Goal: Task Accomplishment & Management: Use online tool/utility

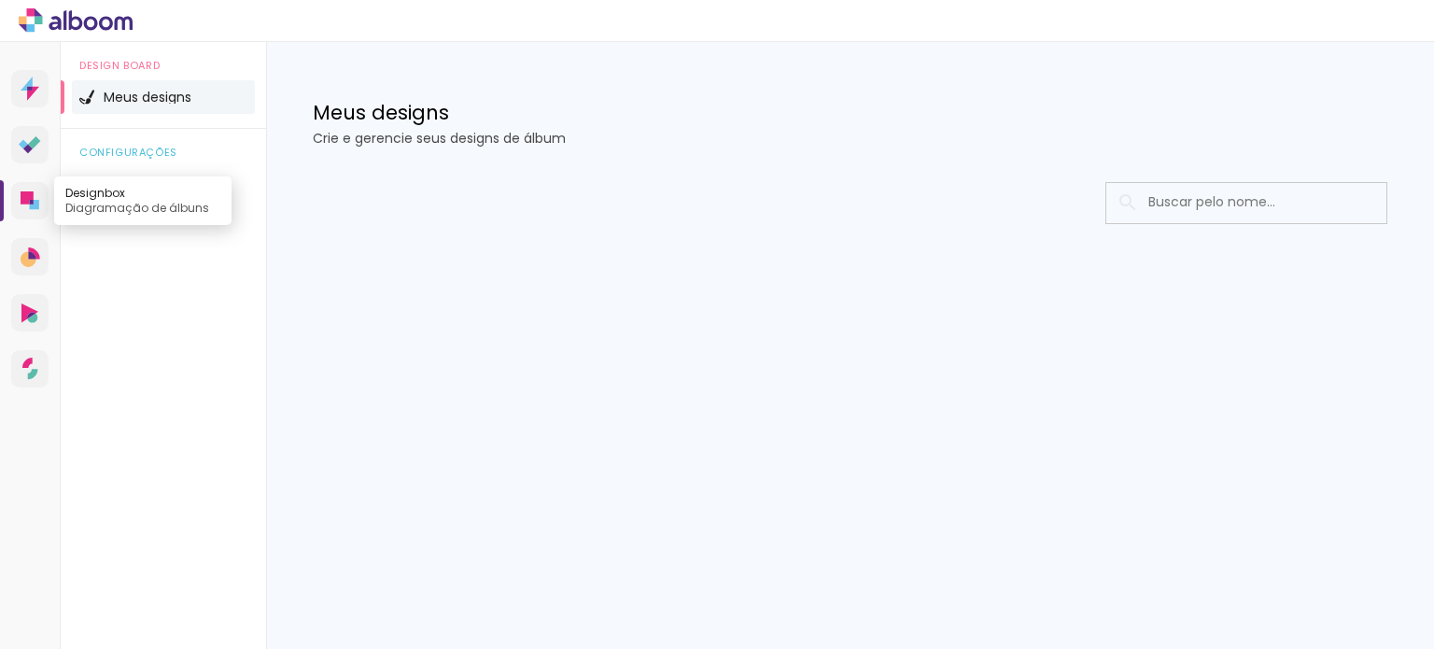
click at [22, 189] on link "Designbox Diagramação de álbuns" at bounding box center [29, 200] width 37 height 37
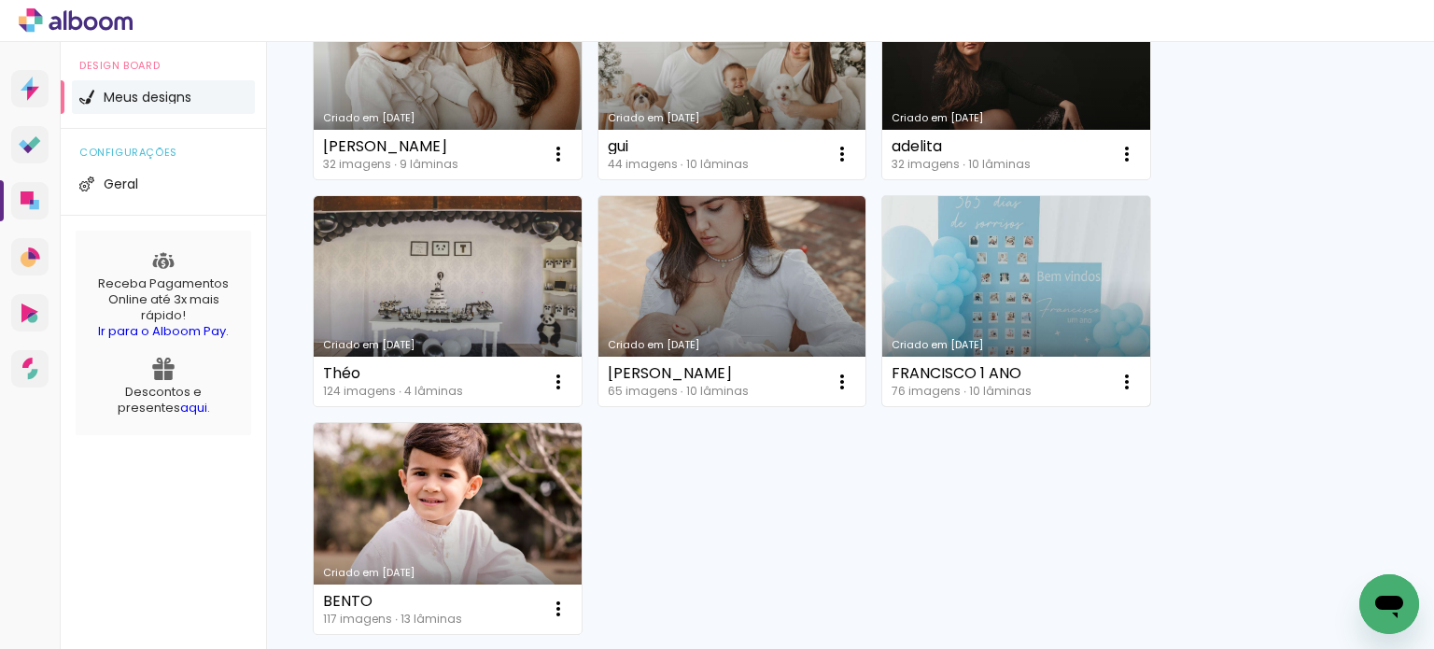
scroll to position [1400, 0]
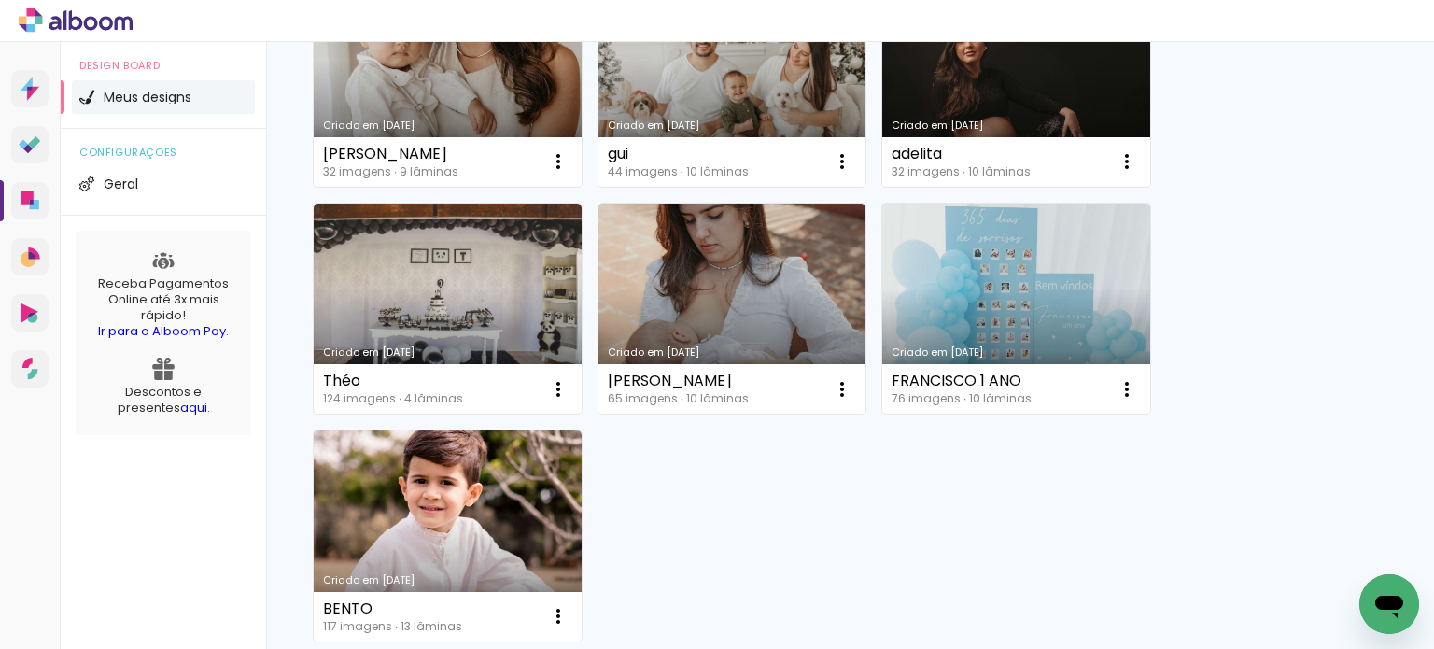
drag, startPoint x: 1060, startPoint y: 98, endPoint x: 1064, endPoint y: 87, distance: 11.8
click at [1061, 96] on link "Criado em [DATE]" at bounding box center [1016, 81] width 268 height 211
click at [0, 0] on div "editar Lâminas Finalizar Enviar álbum Confirmar Cancelar" at bounding box center [0, 0] width 0 height 0
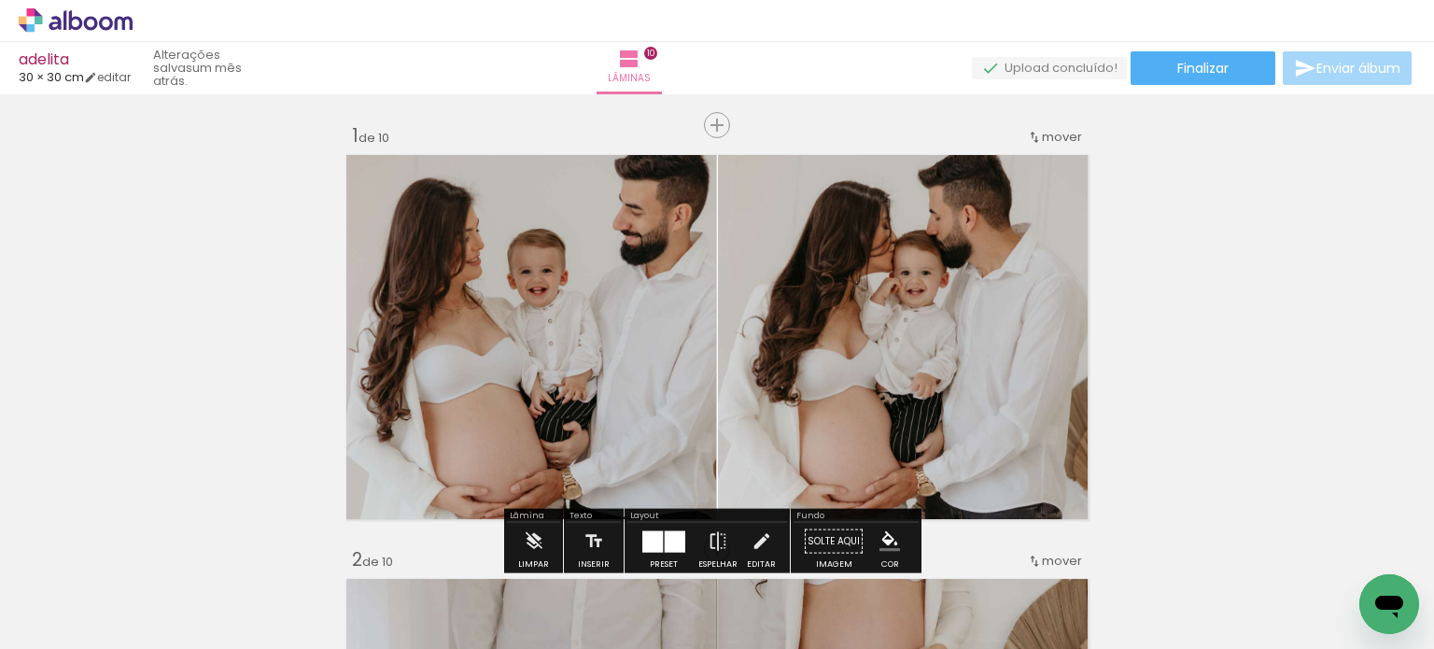
click at [82, 18] on icon at bounding box center [76, 20] width 114 height 24
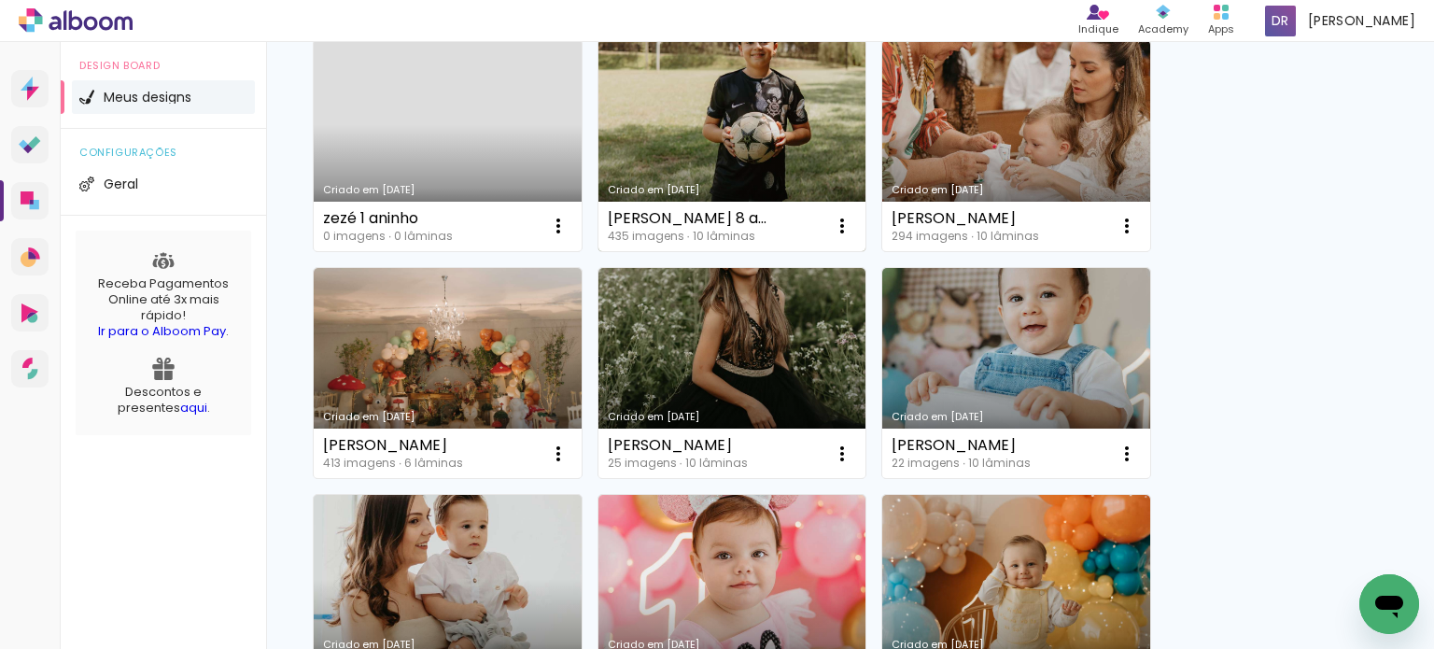
scroll to position [747, 0]
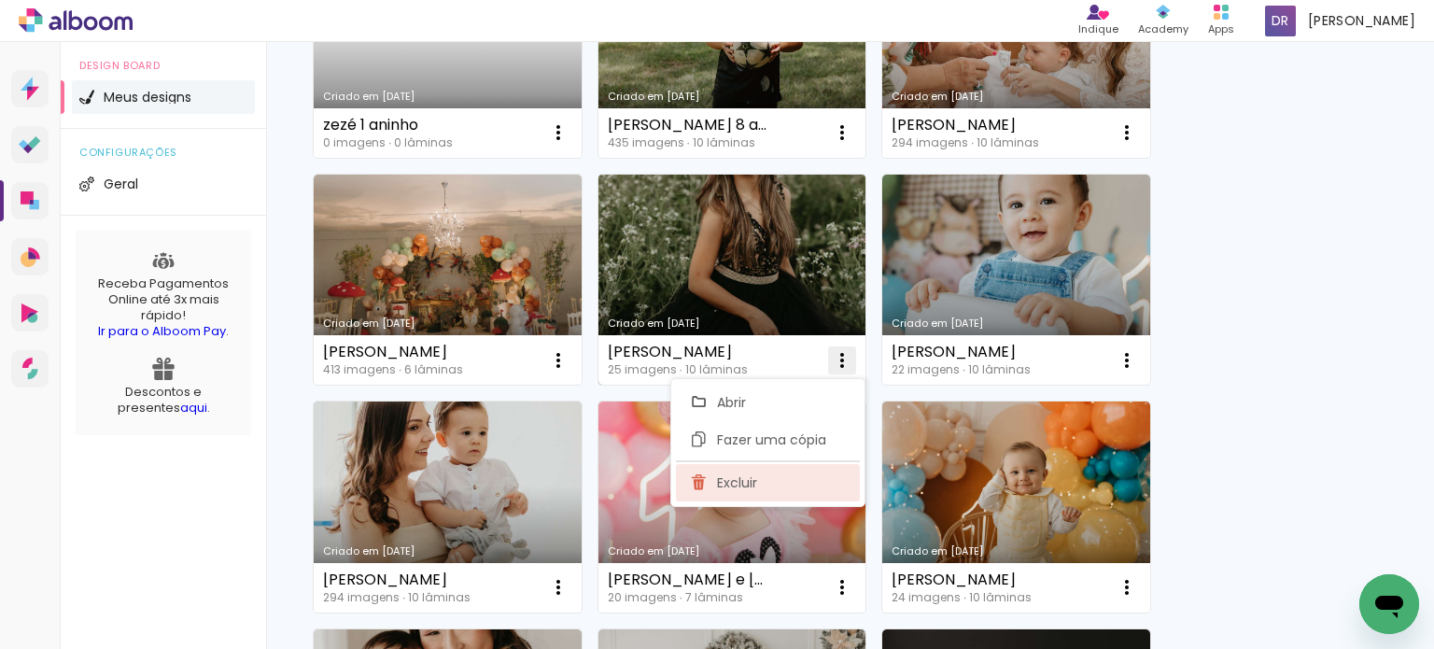
click at [762, 484] on paper-item "Excluir" at bounding box center [768, 482] width 184 height 37
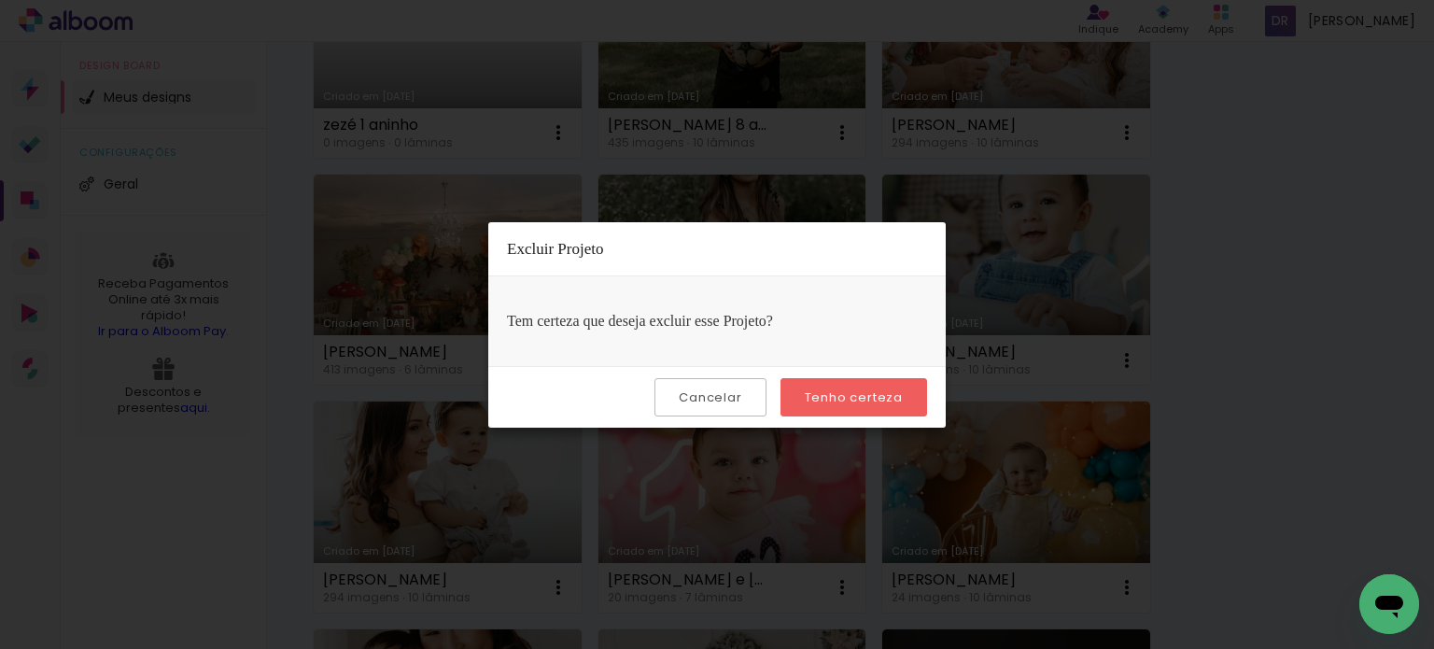
click at [0, 0] on slot "Tenho certeza" at bounding box center [0, 0] width 0 height 0
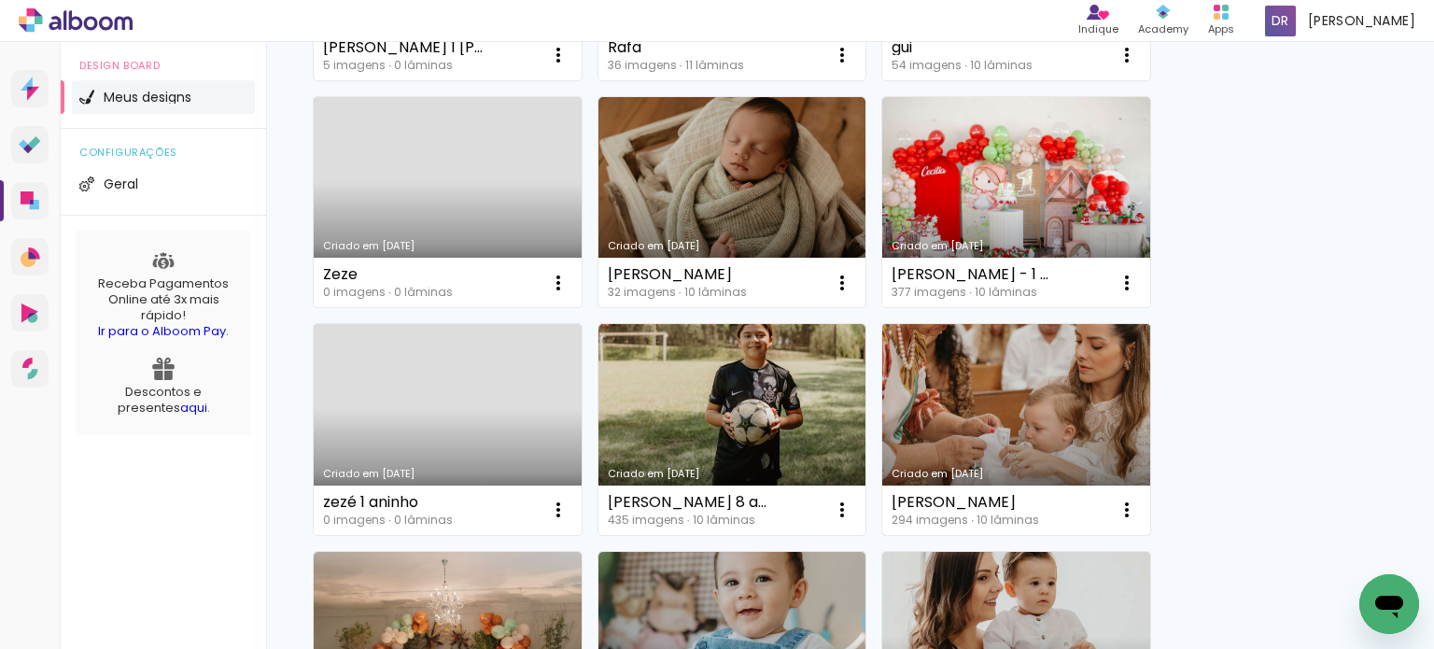
scroll to position [373, 0]
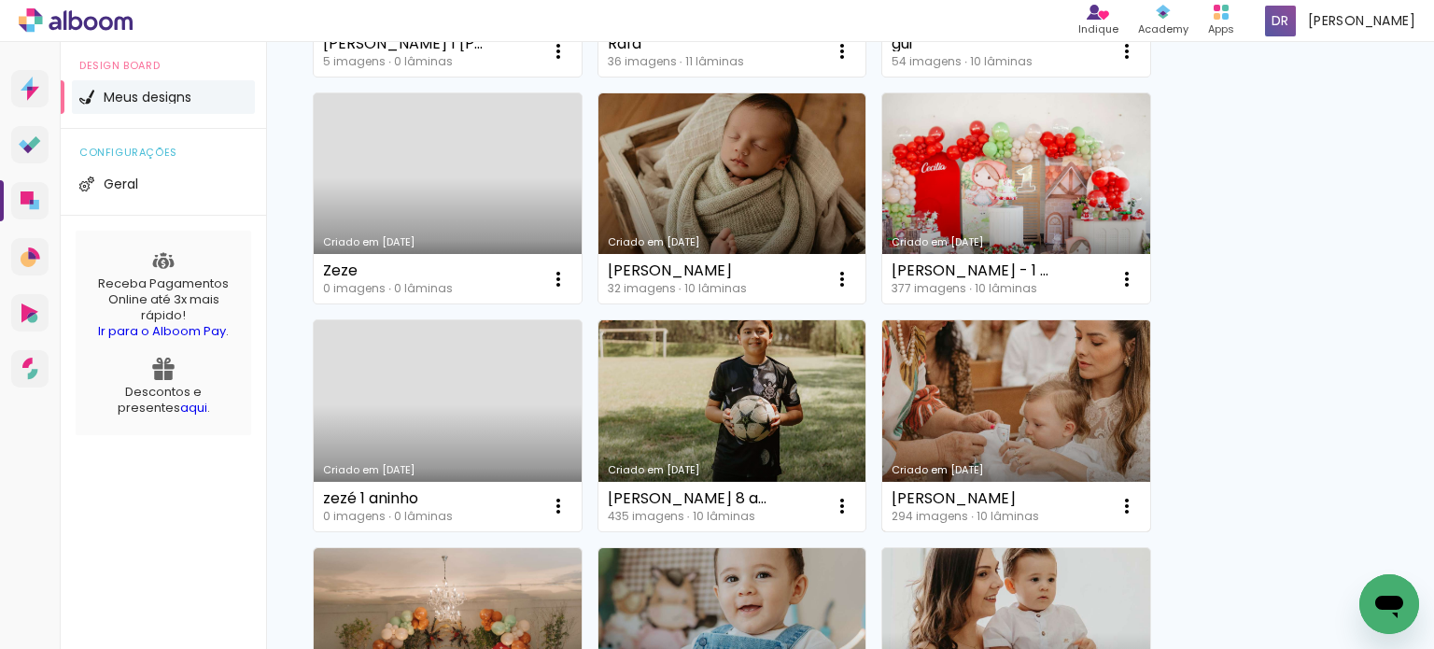
click at [989, 436] on link "Criado em [DATE]" at bounding box center [1016, 425] width 268 height 211
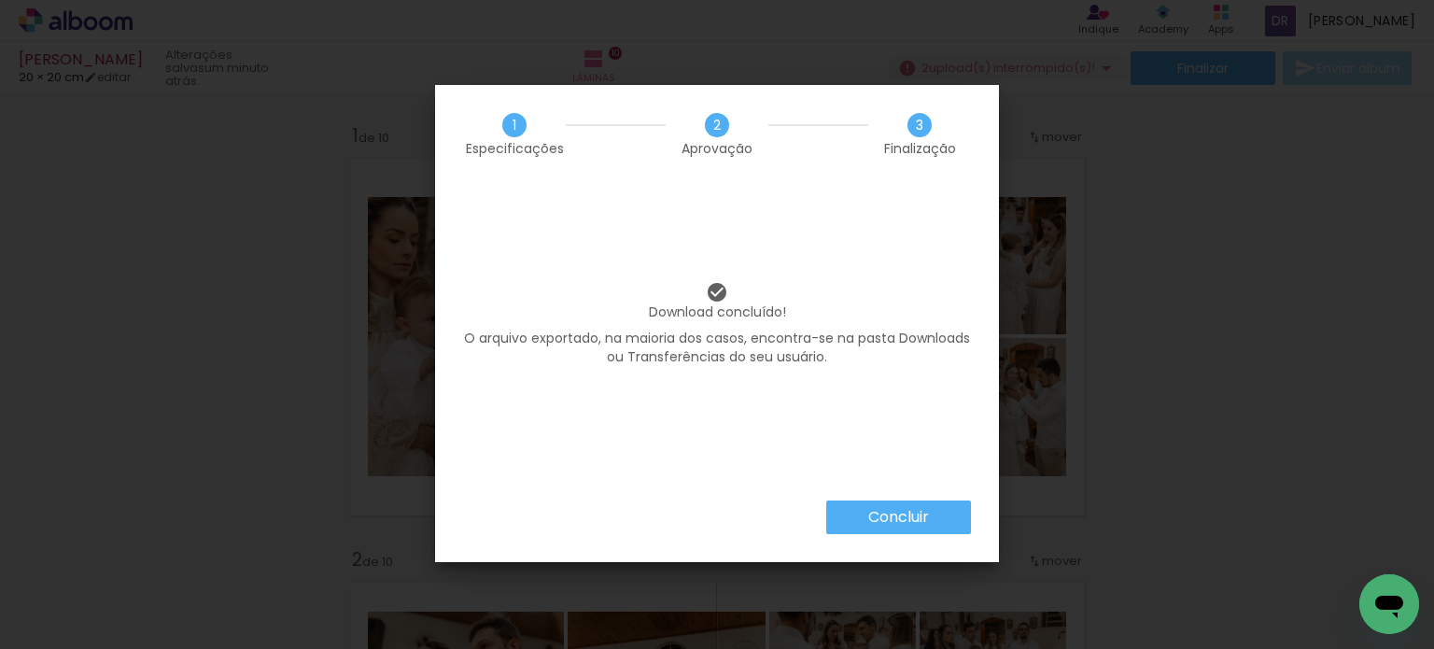
click at [0, 0] on slot "Concluir" at bounding box center [0, 0] width 0 height 0
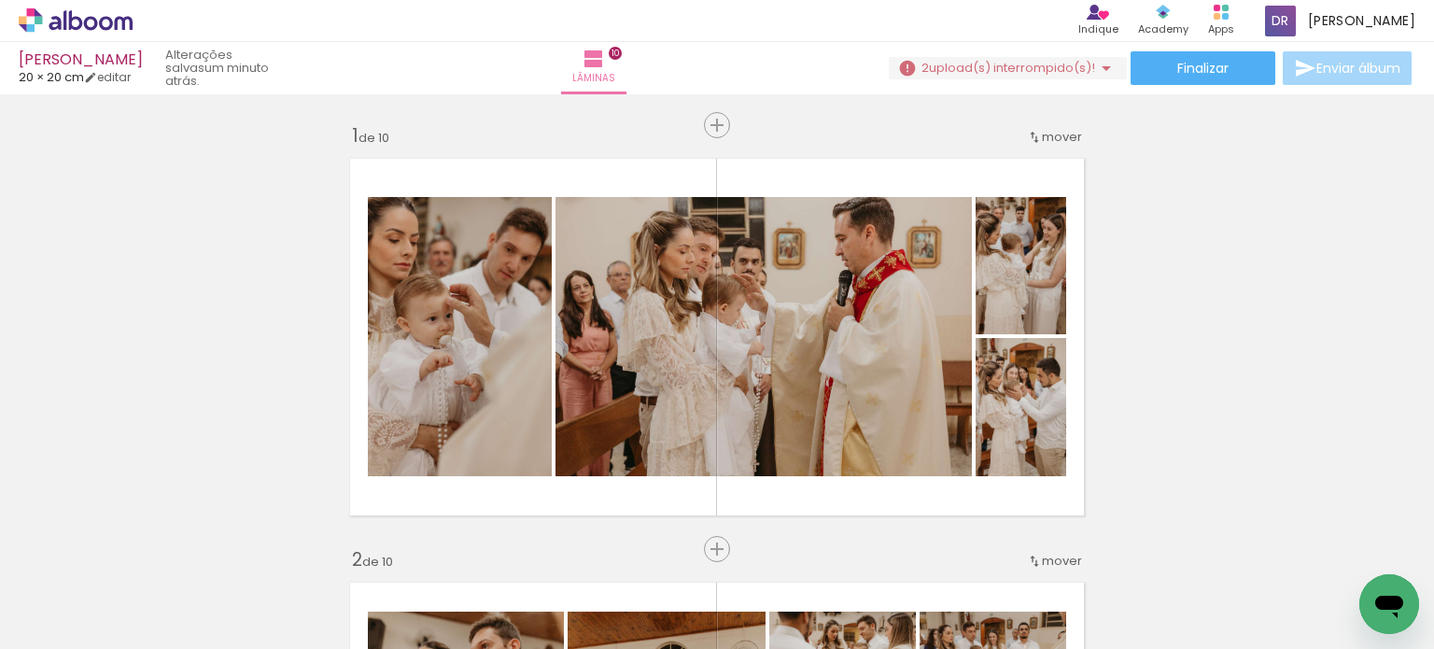
click at [913, 514] on body "link( href="../../bower_components/polymer/polymer.html" rel="import" ) picture…" at bounding box center [717, 324] width 1434 height 649
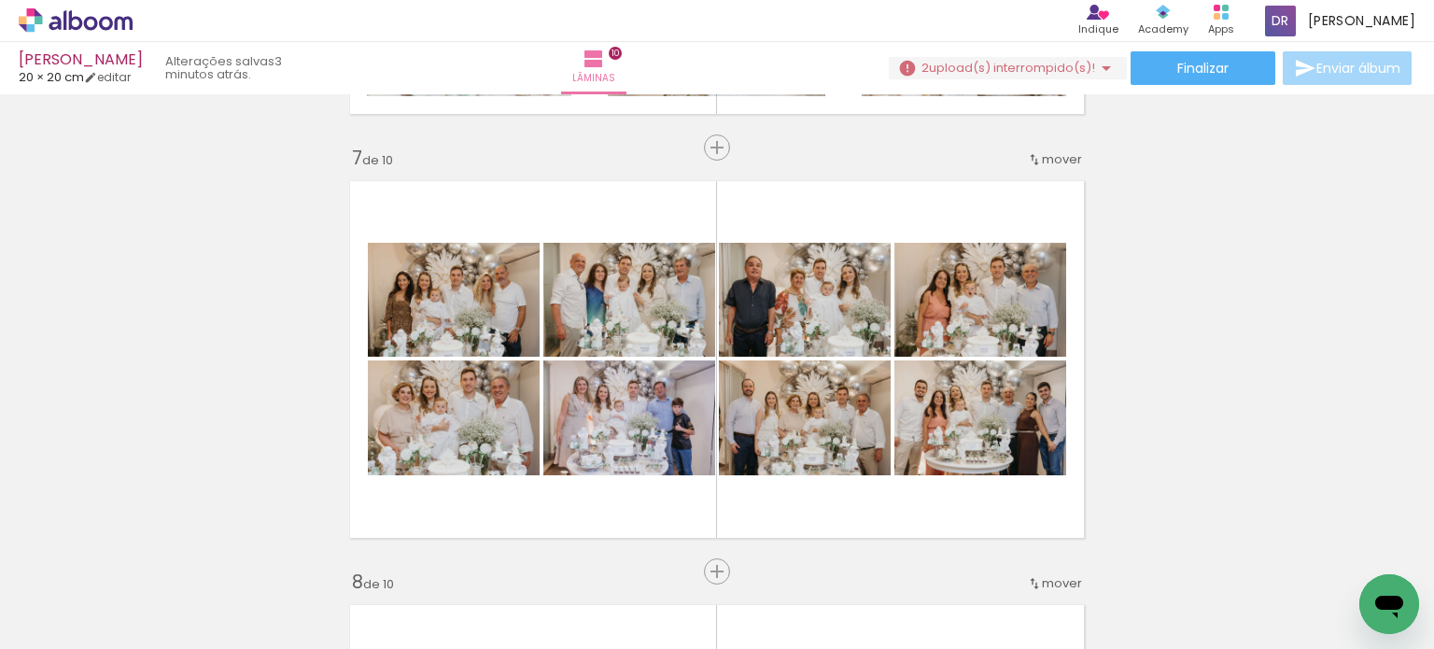
scroll to position [0, 18714]
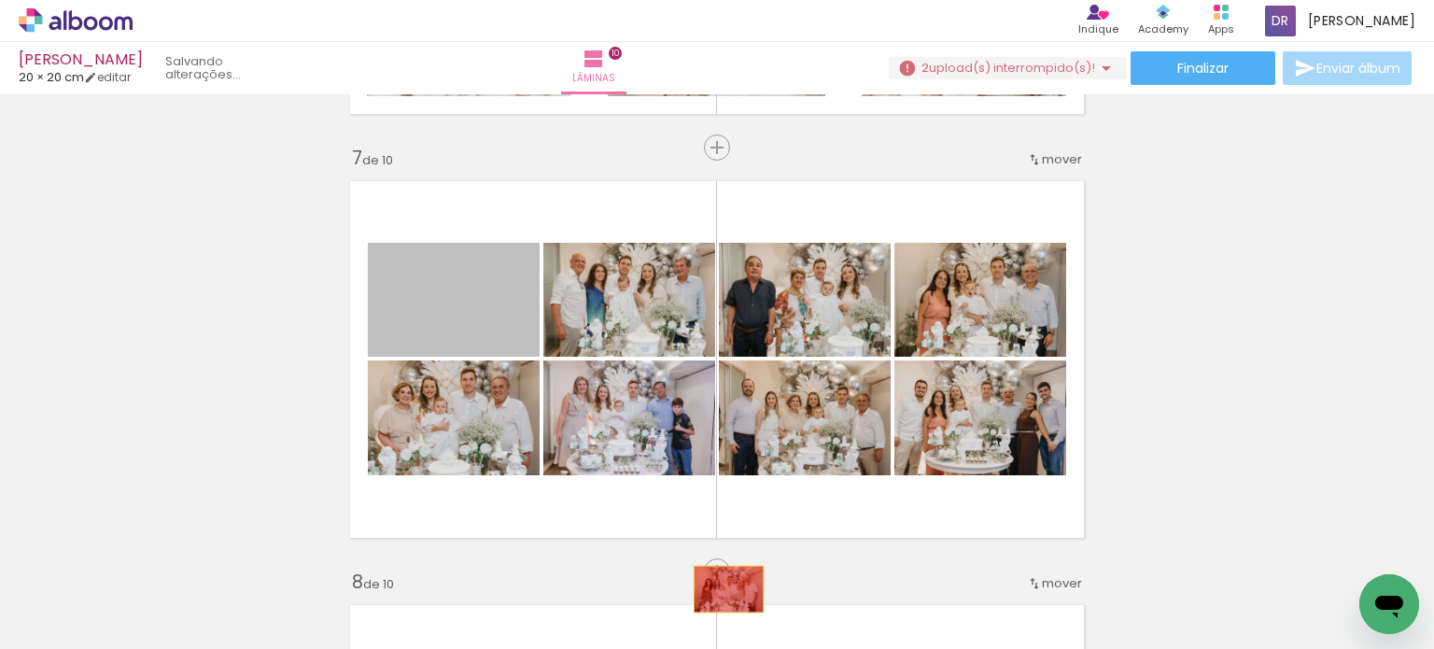
drag, startPoint x: 482, startPoint y: 321, endPoint x: 719, endPoint y: 593, distance: 360.5
click at [720, 593] on quentale-workspace at bounding box center [717, 324] width 1434 height 649
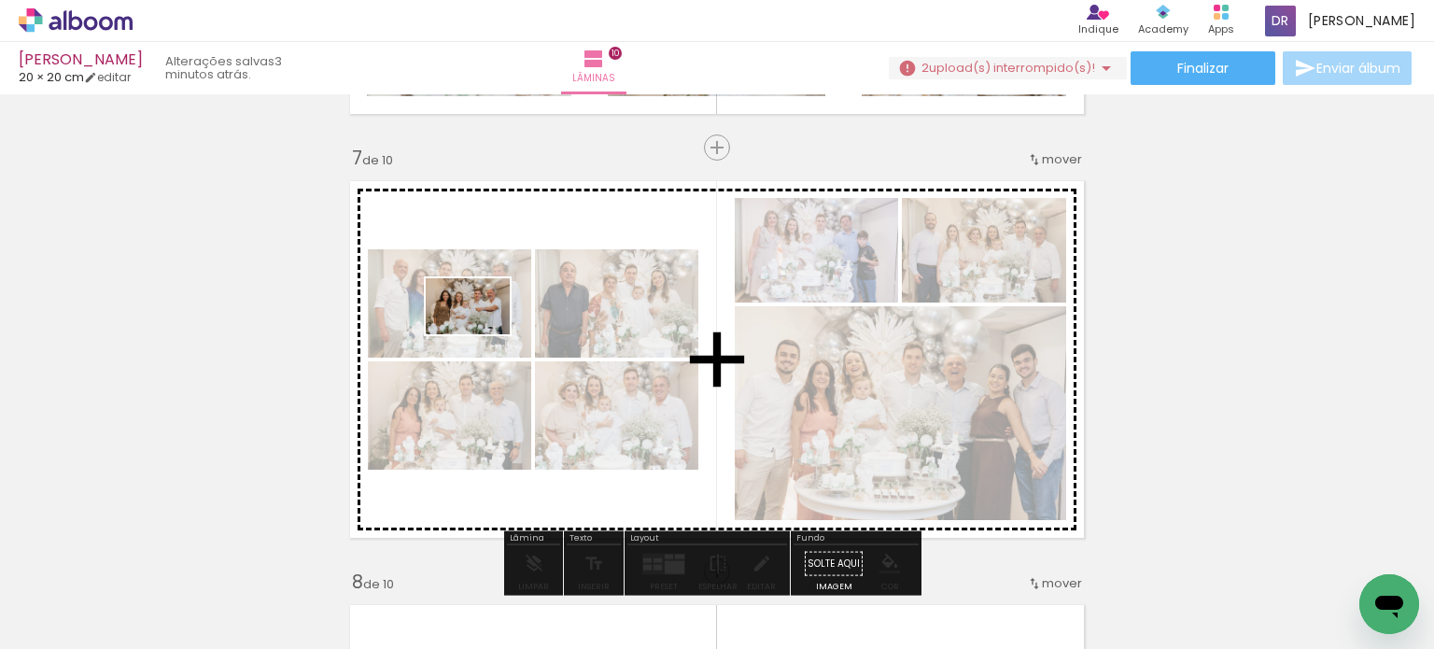
drag, startPoint x: 933, startPoint y: 606, endPoint x: 479, endPoint y: 331, distance: 530.9
click at [479, 331] on quentale-workspace at bounding box center [717, 324] width 1434 height 649
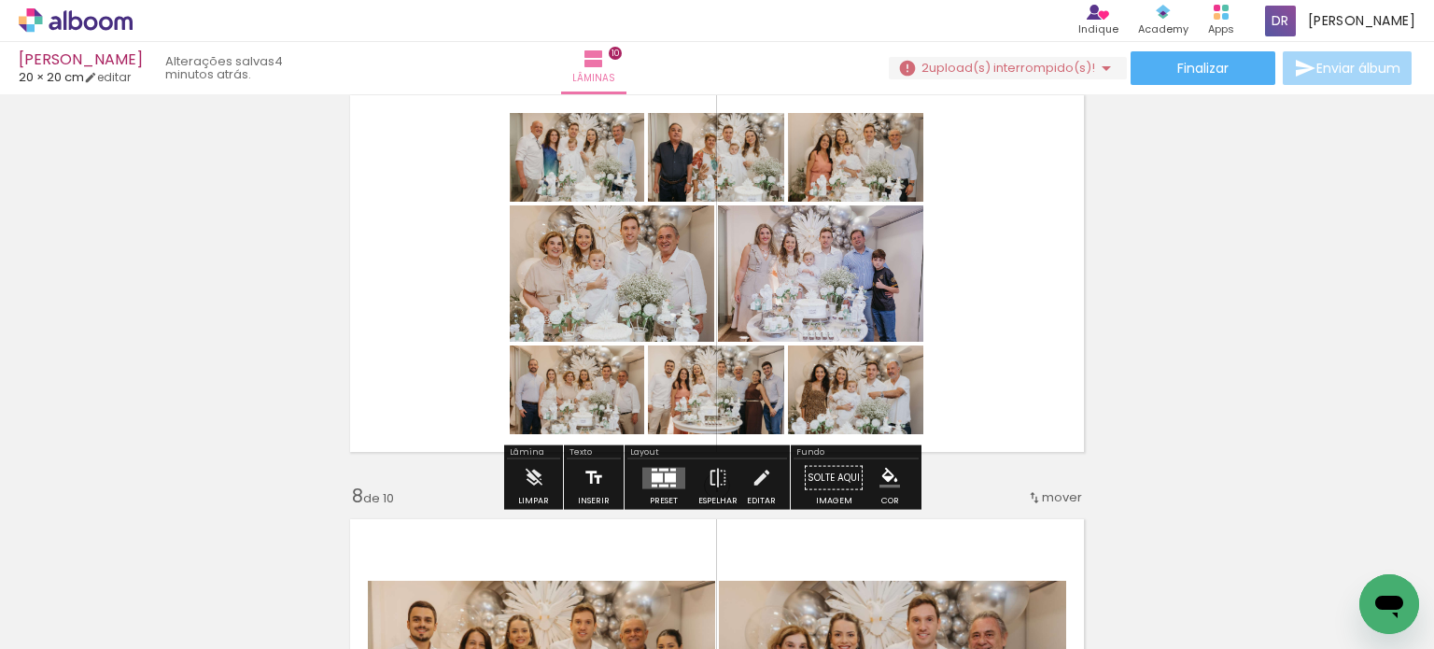
scroll to position [2613, 0]
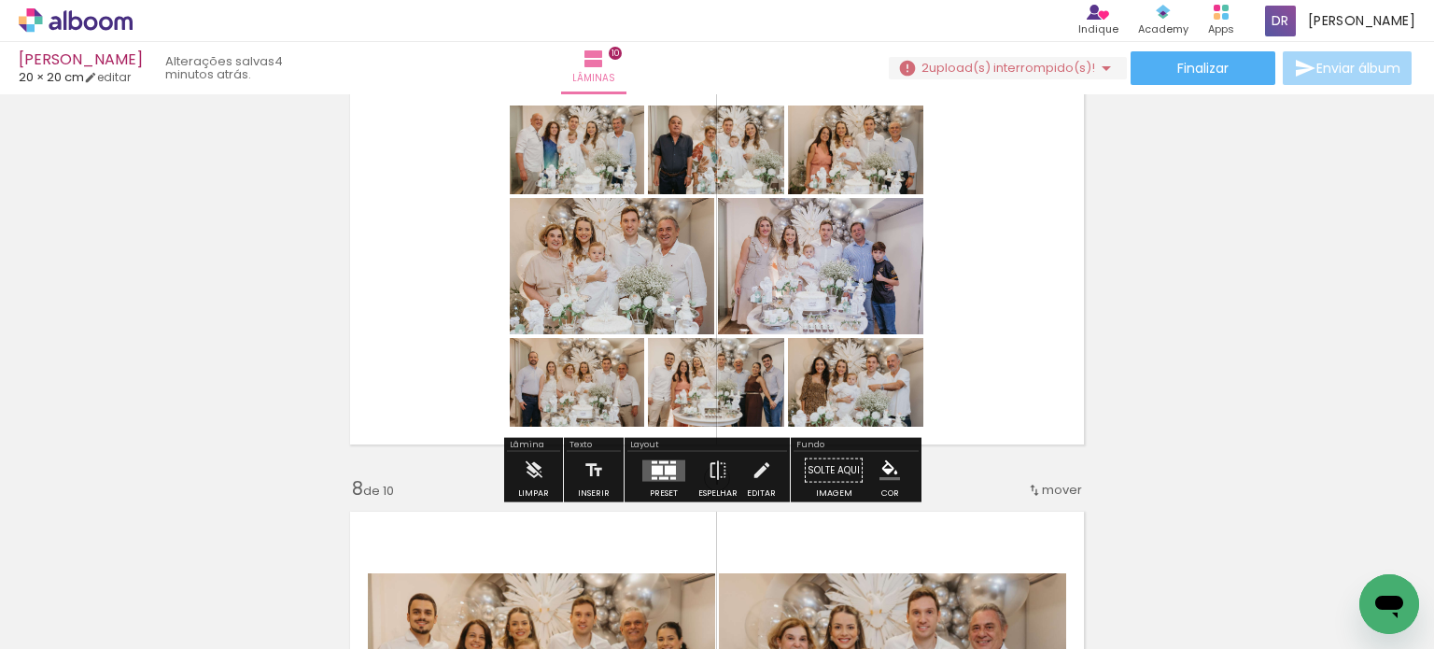
click at [653, 470] on div at bounding box center [656, 469] width 11 height 9
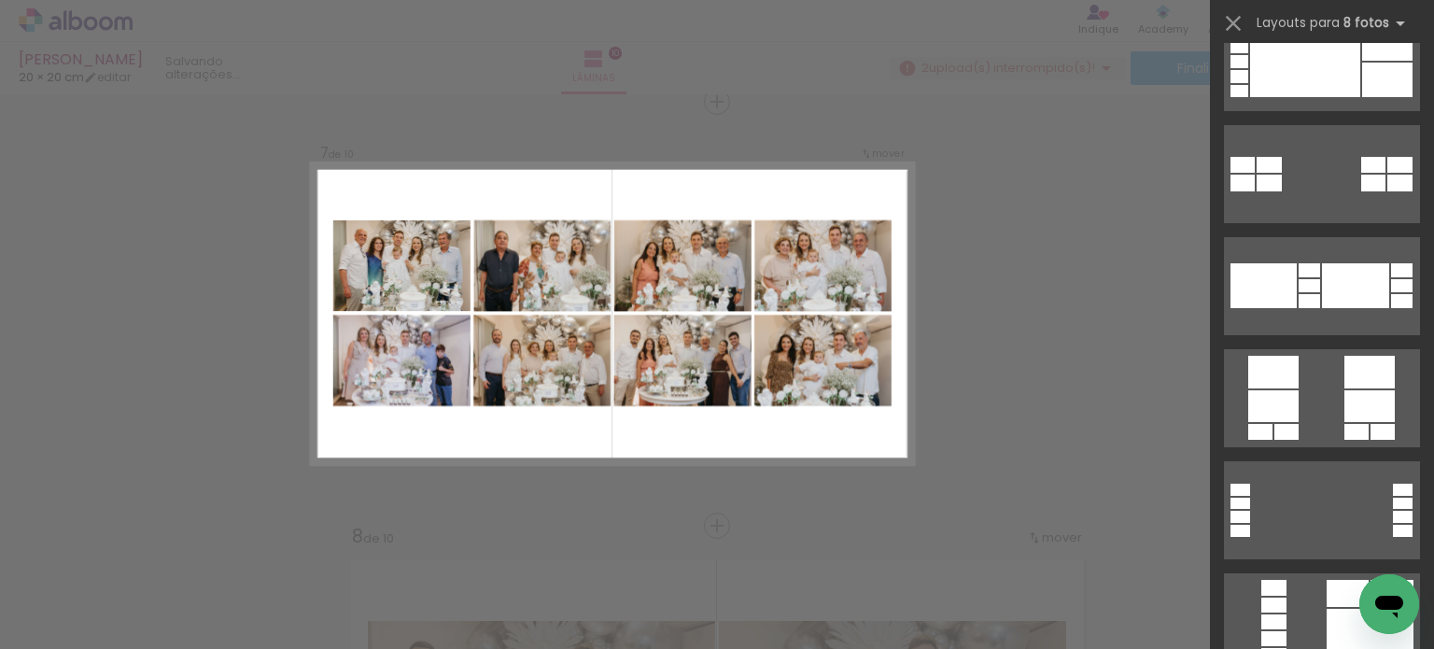
scroll to position [1587, 0]
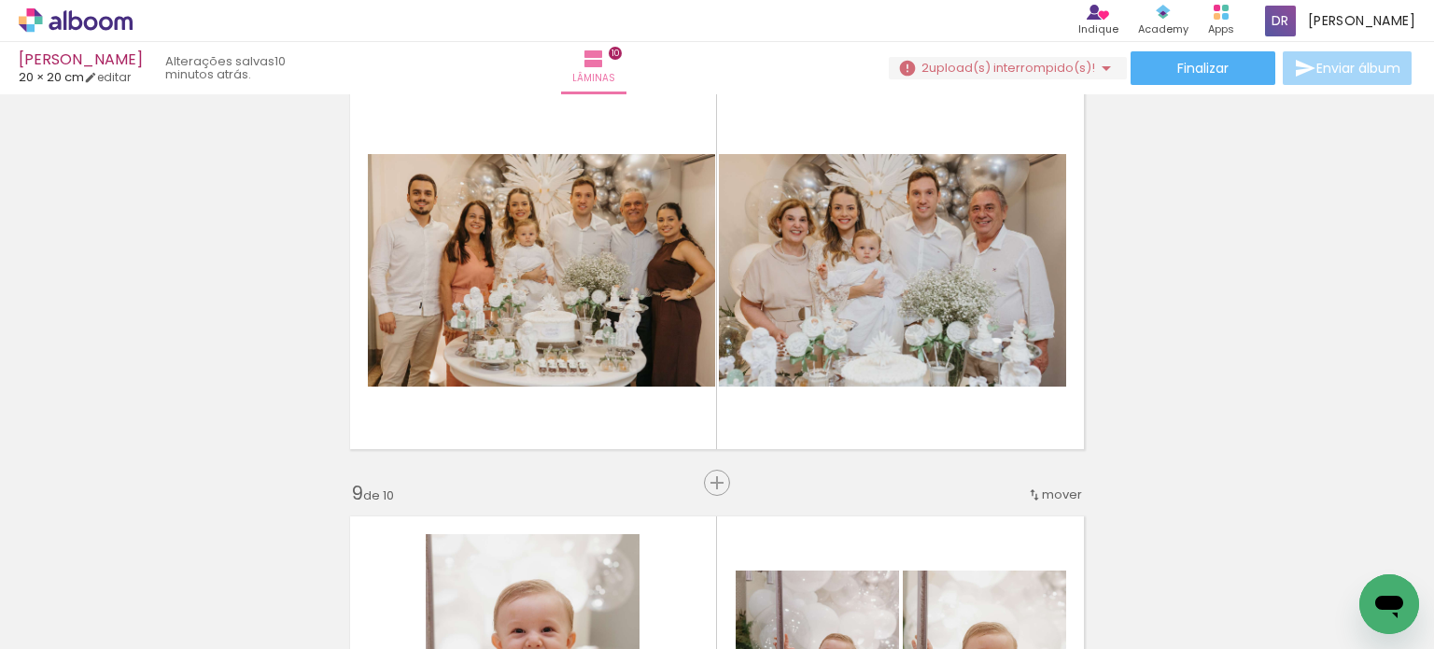
scroll to position [0, 22053]
